Goal: Information Seeking & Learning: Learn about a topic

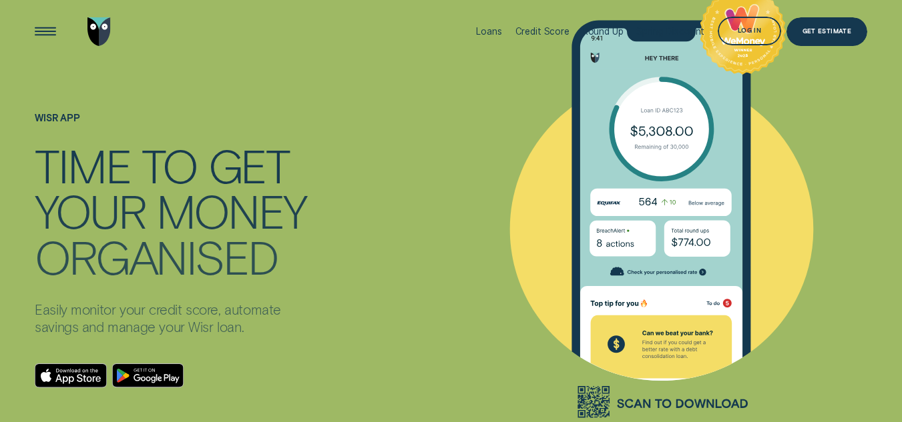
click at [747, 27] on div "Log in" at bounding box center [748, 31] width 63 height 29
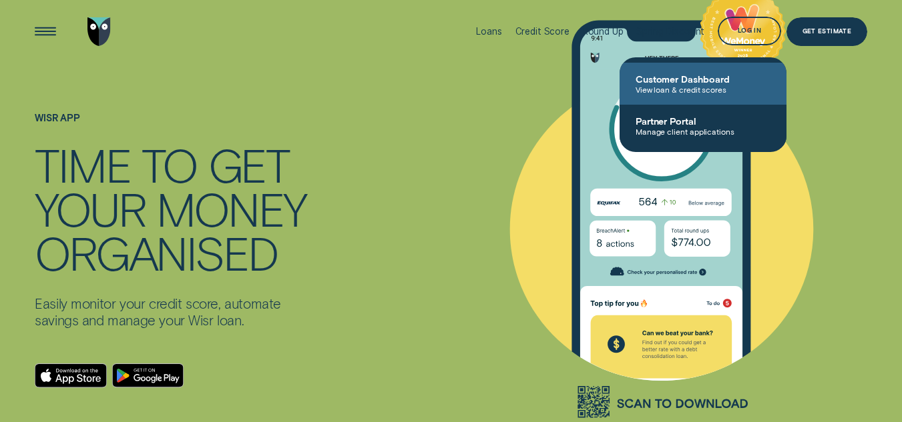
click at [663, 91] on span "View loan & credit scores" at bounding box center [702, 89] width 135 height 9
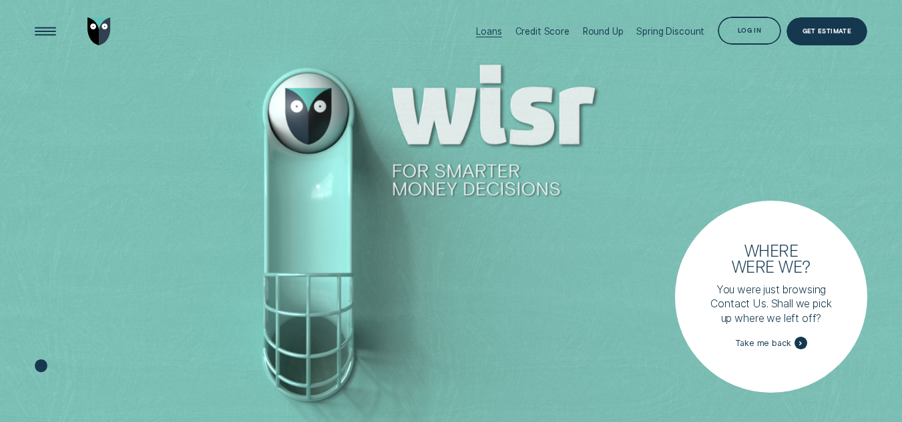
click at [491, 34] on div "Loans" at bounding box center [488, 31] width 25 height 11
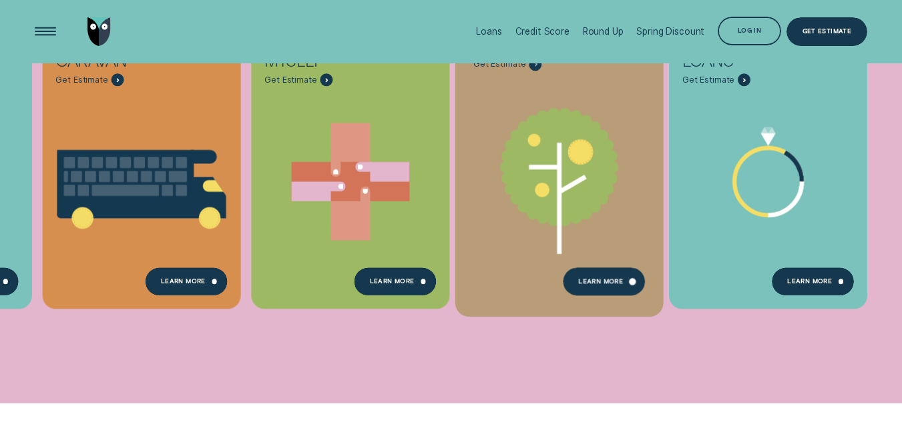
scroll to position [534, 0]
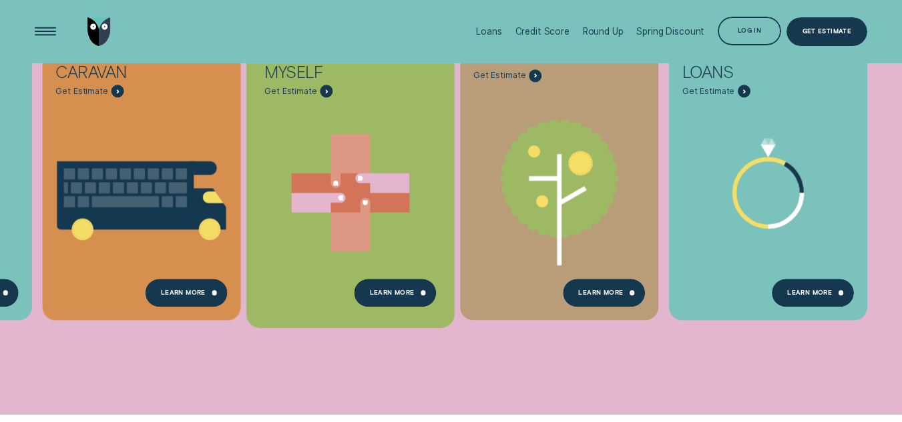
click at [391, 191] on icon "Take care of myself - Learn more" at bounding box center [389, 183] width 39 height 19
